Goal: Task Accomplishment & Management: Use online tool/utility

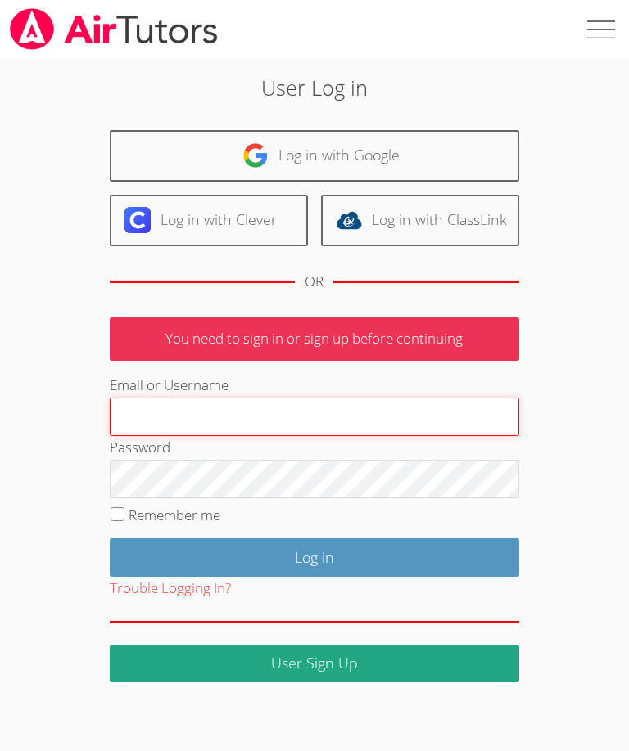
type input "Gurlwei2nice@msn.com"
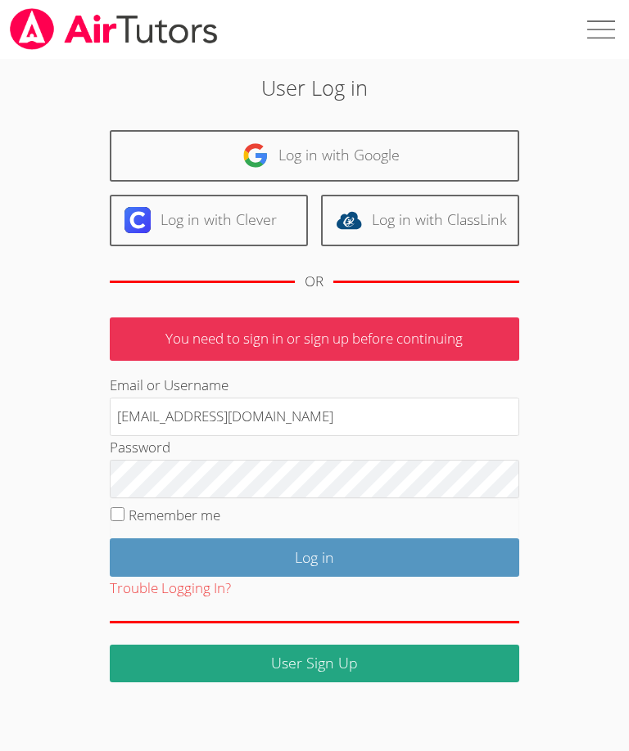
click at [313, 553] on input "Log in" at bounding box center [314, 558] width 409 height 38
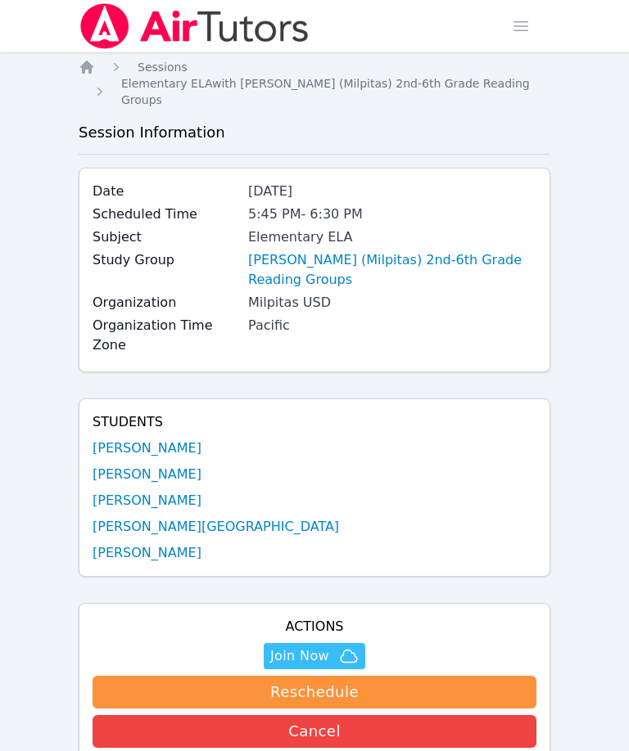
click at [352, 650] on icon "button" at bounding box center [348, 656] width 16 height 12
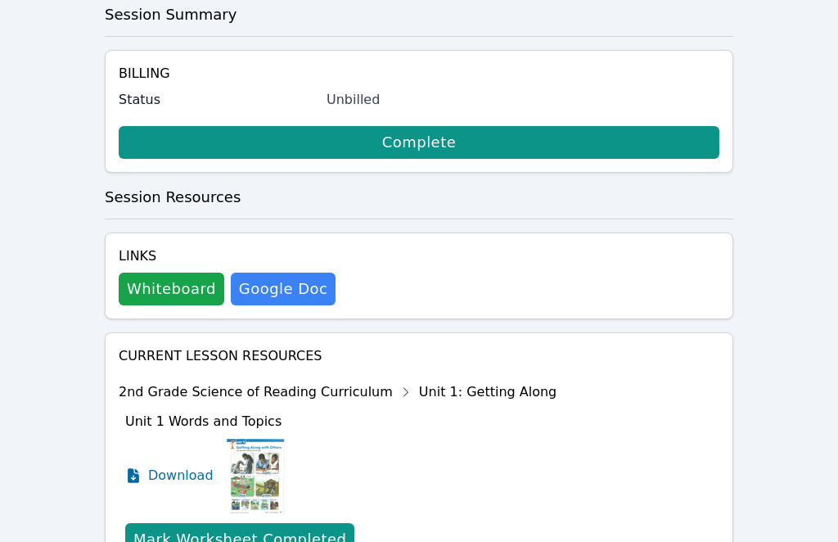
scroll to position [428, 0]
click at [137, 281] on button "Whiteboard" at bounding box center [172, 289] width 106 height 33
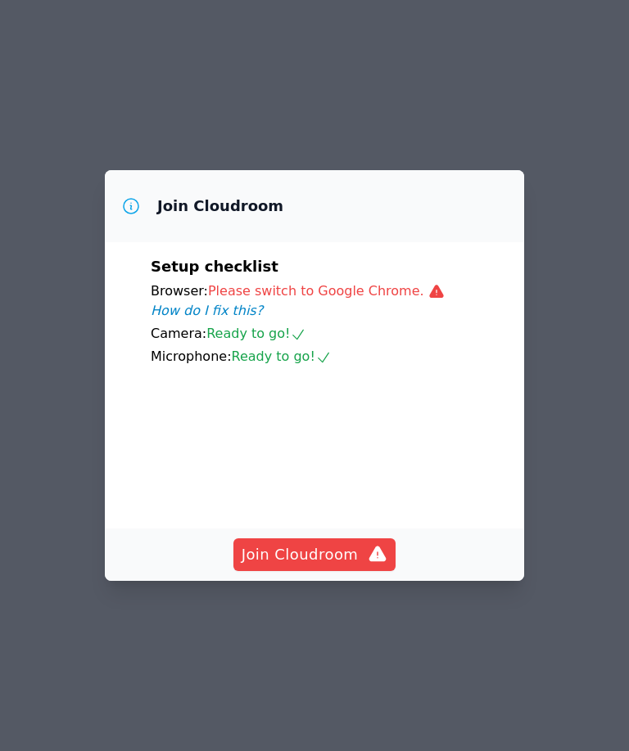
click at [395, 290] on div "Browser: Please switch to Google Chrome. How do I fix this?" at bounding box center [314, 301] width 327 height 39
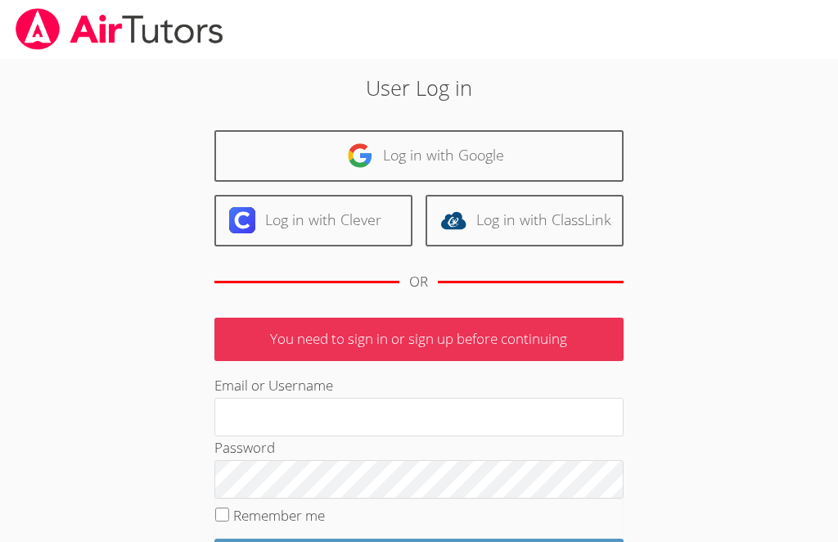
scroll to position [246, 0]
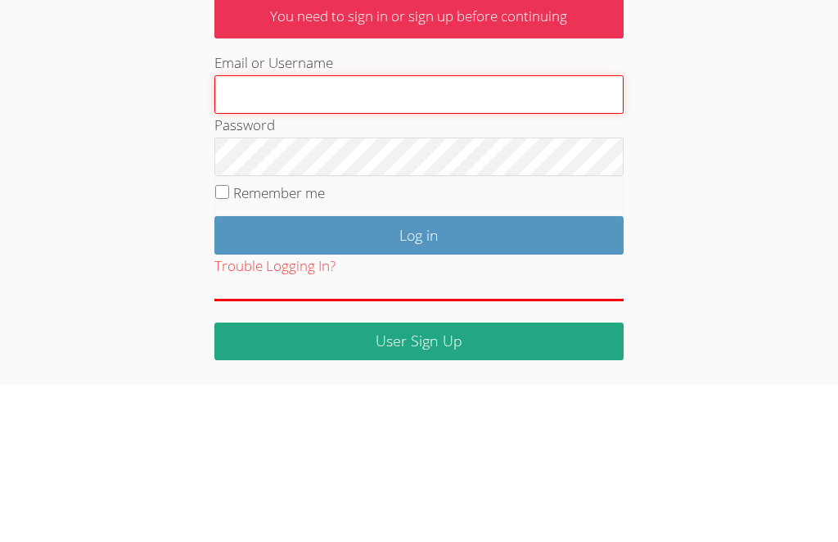
type input "[EMAIL_ADDRESS][DOMAIN_NAME]"
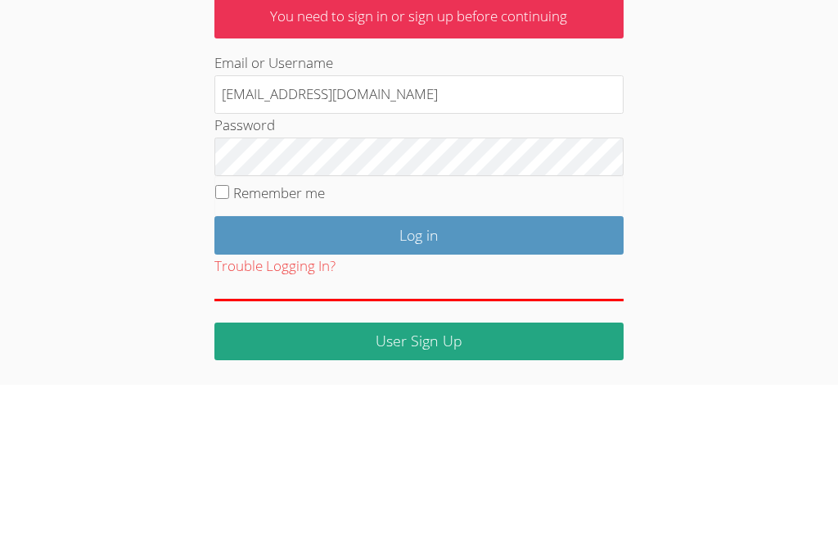
click at [418, 373] on input "Log in" at bounding box center [418, 392] width 409 height 38
